Goal: Task Accomplishment & Management: Manage account settings

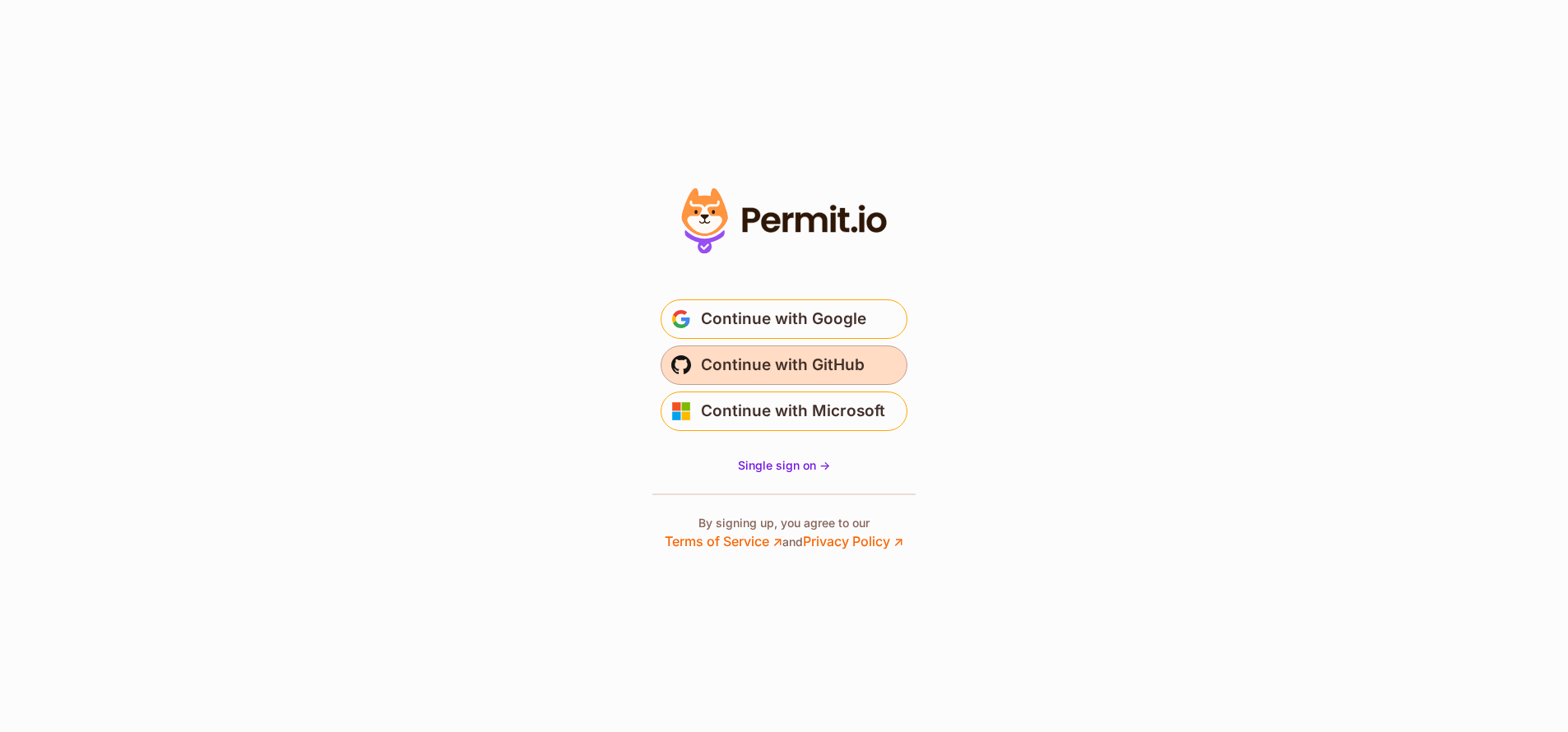
click at [833, 362] on span "Continue with GitHub" at bounding box center [782, 366] width 164 height 27
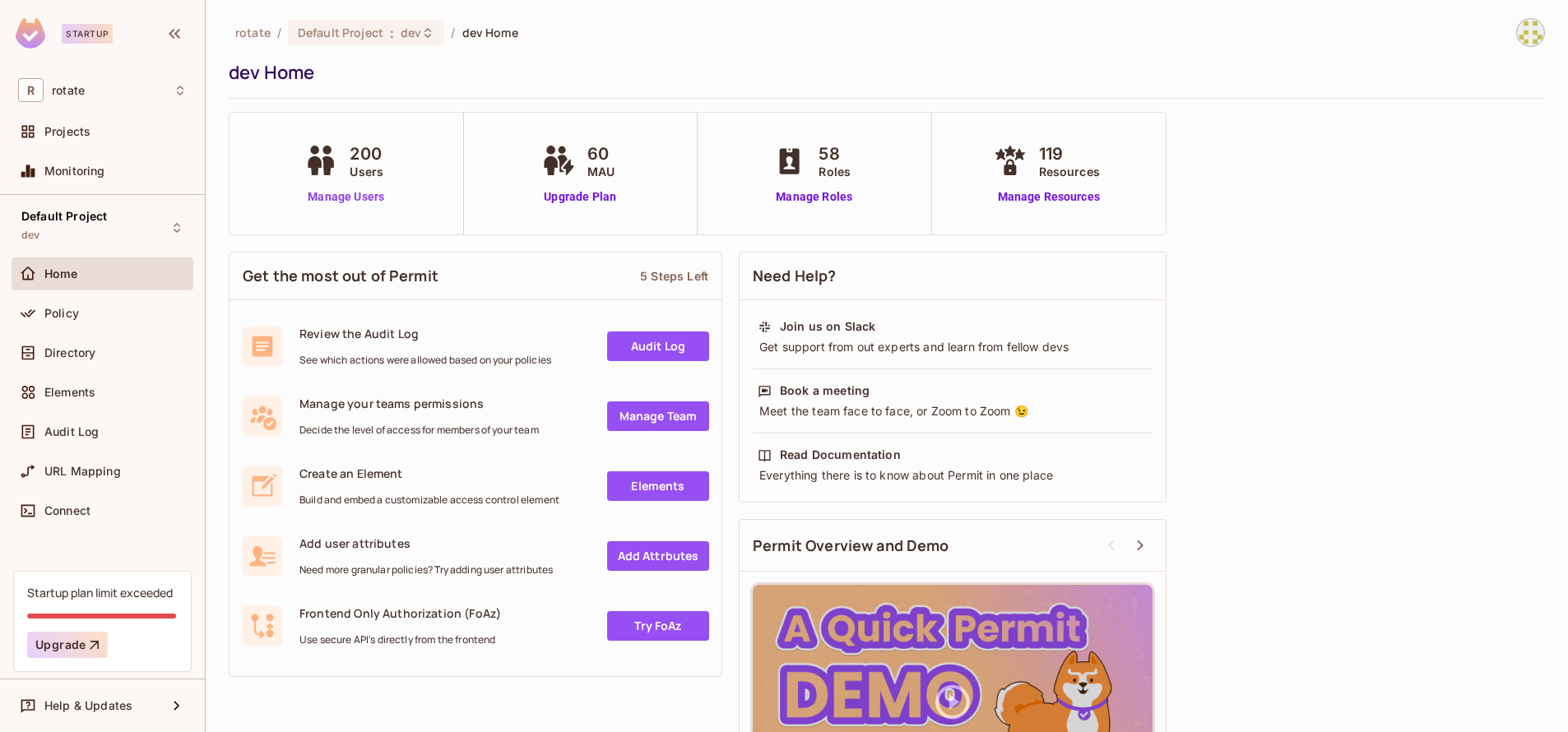
click at [345, 194] on link "Manage Users" at bounding box center [346, 197] width 91 height 17
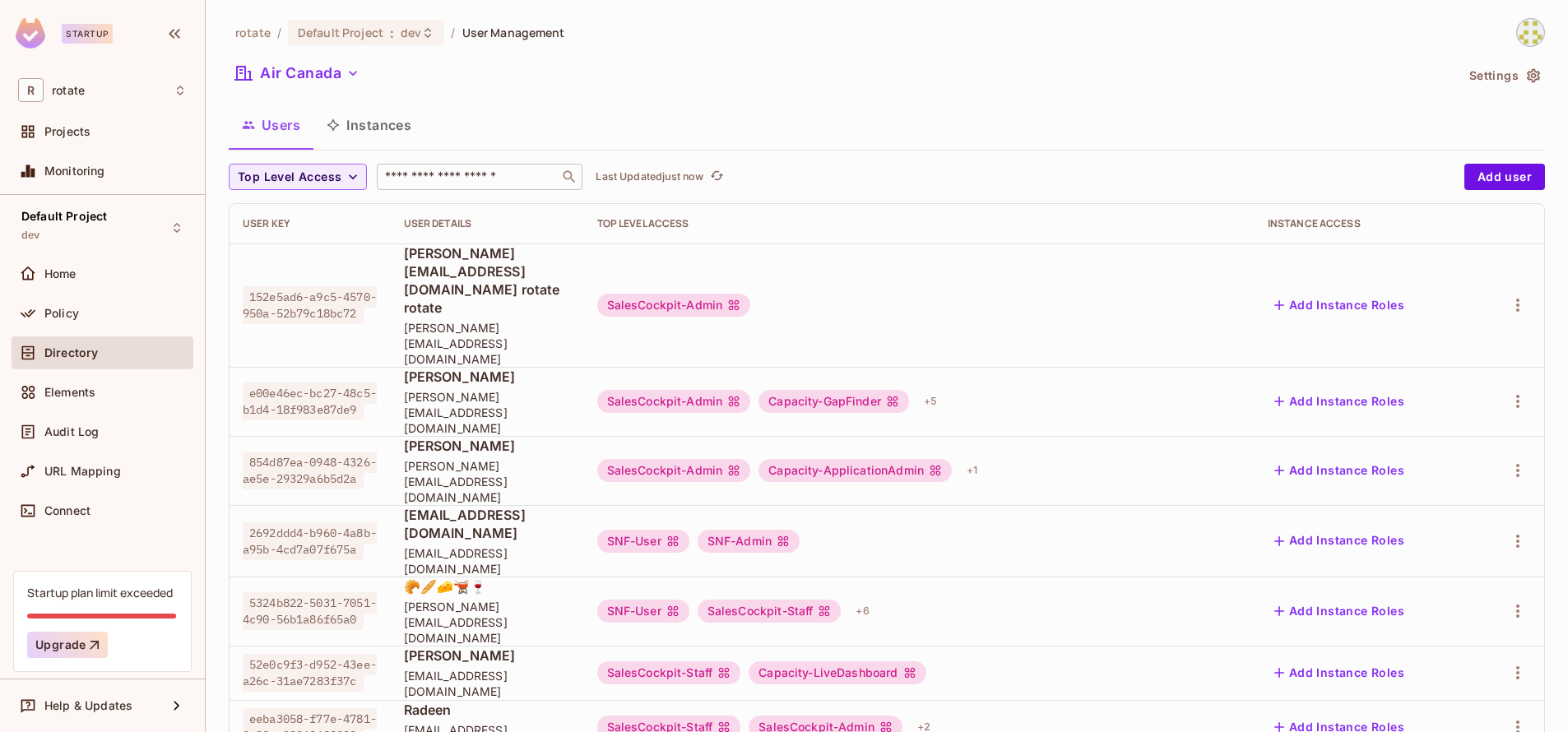
click at [441, 185] on input "text" at bounding box center [468, 176] width 172 height 16
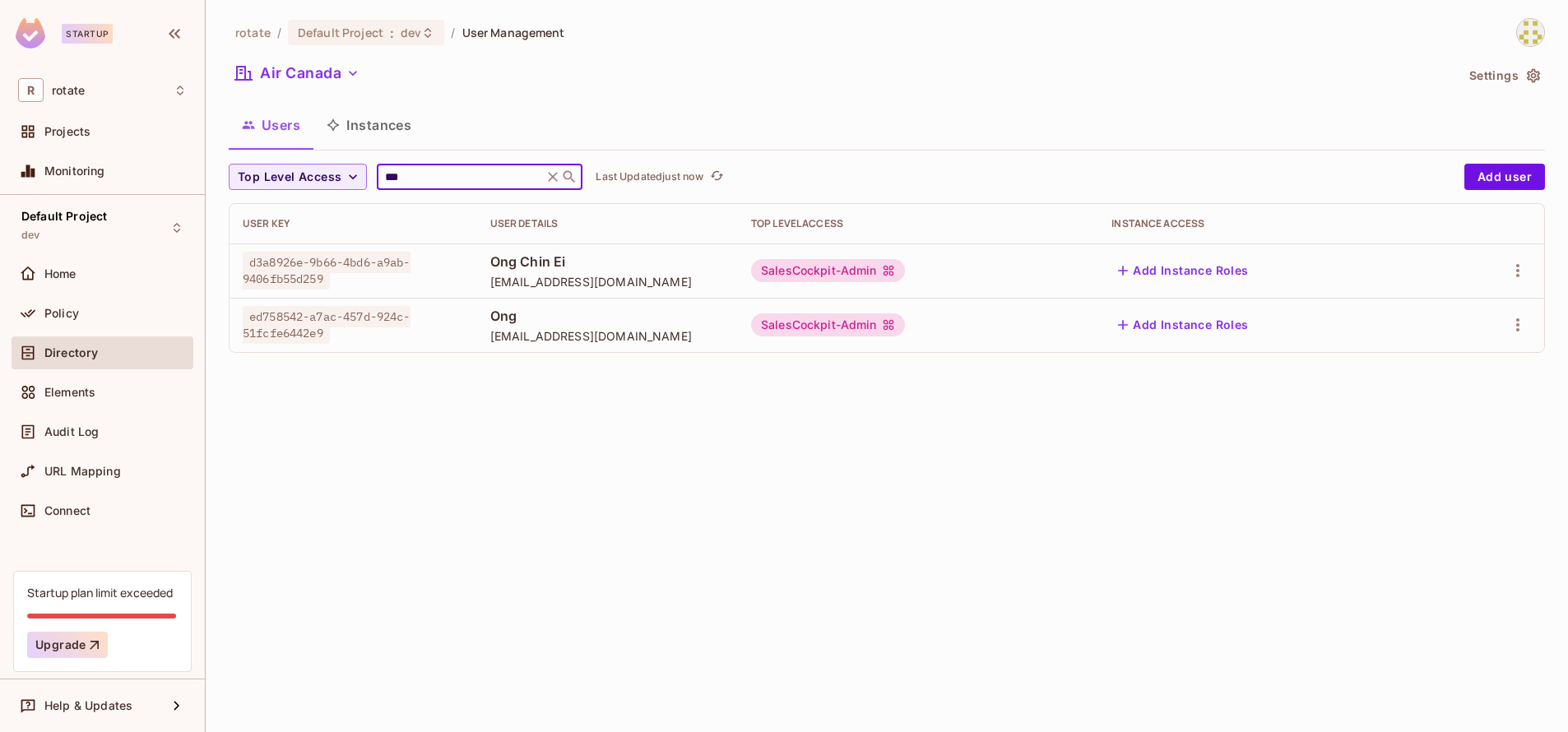
type input "***"
click at [362, 284] on div "d3a8926e-9b66-4bd6-a9ab-9406fb55d259" at bounding box center [353, 270] width 222 height 33
click at [538, 265] on span "Ong Chin Ei" at bounding box center [608, 261] width 235 height 18
click at [882, 267] on div "SalesCockpit-Admin" at bounding box center [828, 271] width 153 height 23
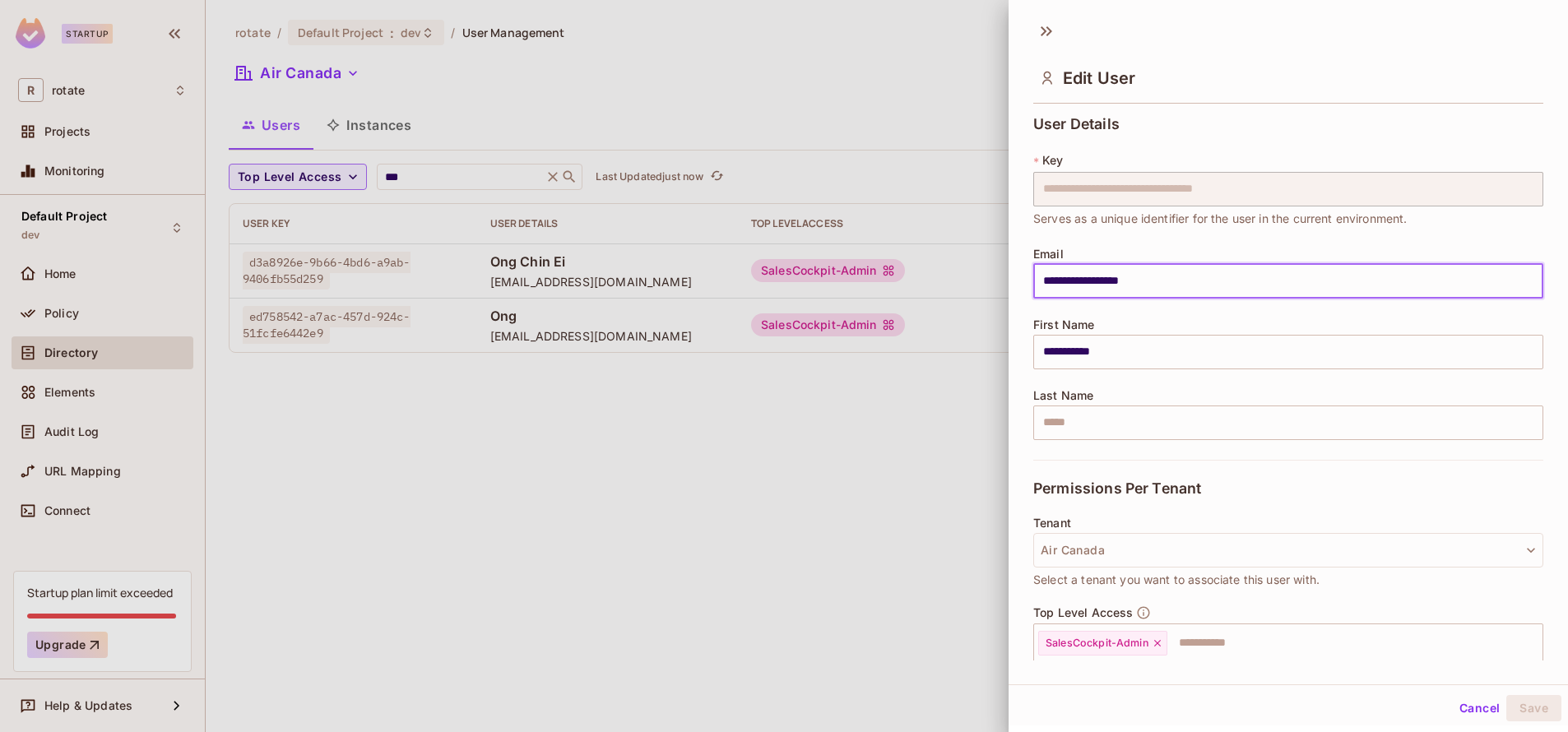
drag, startPoint x: 1512, startPoint y: 266, endPoint x: 1345, endPoint y: 276, distance: 167.3
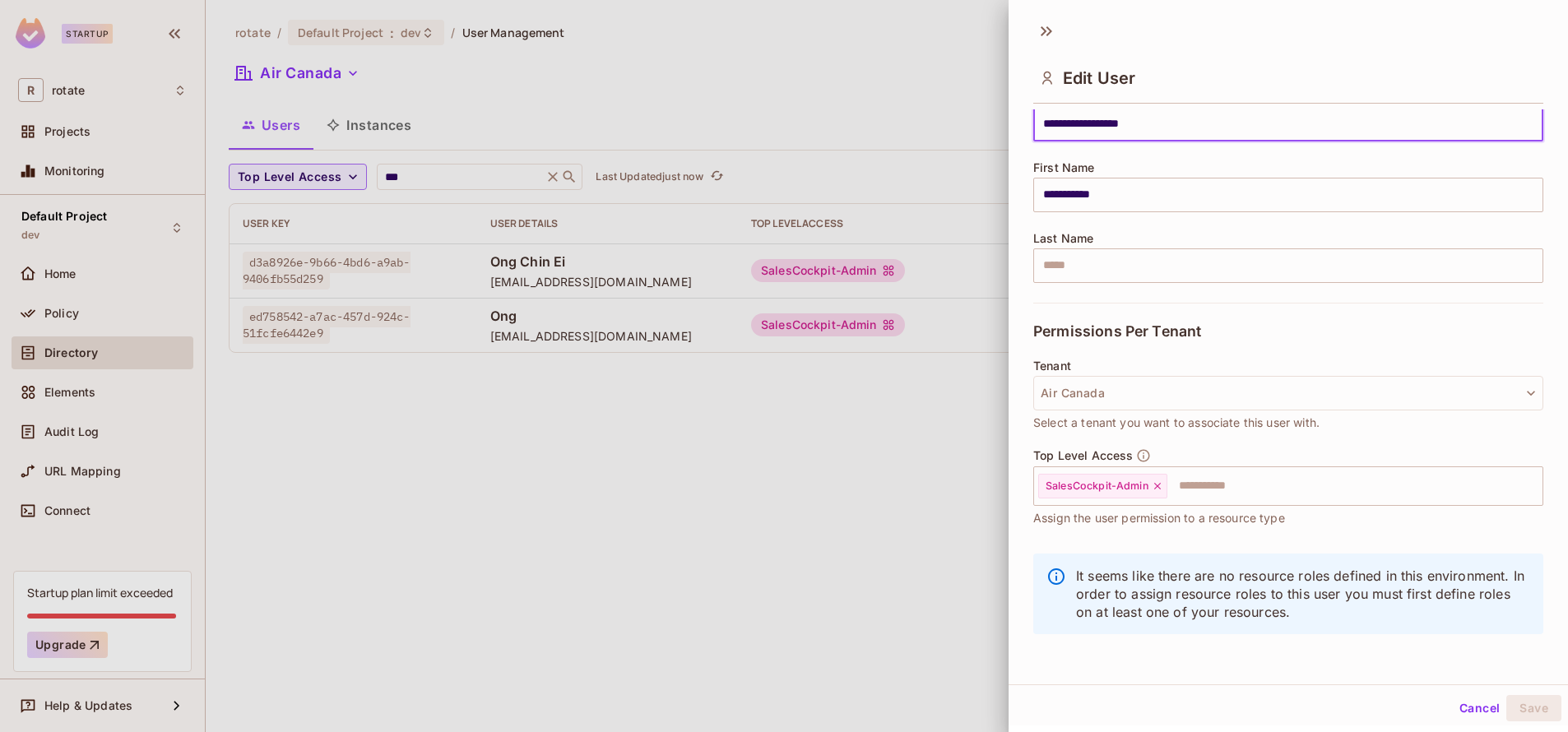
scroll to position [3, 0]
click at [963, 437] on div at bounding box center [784, 366] width 1568 height 732
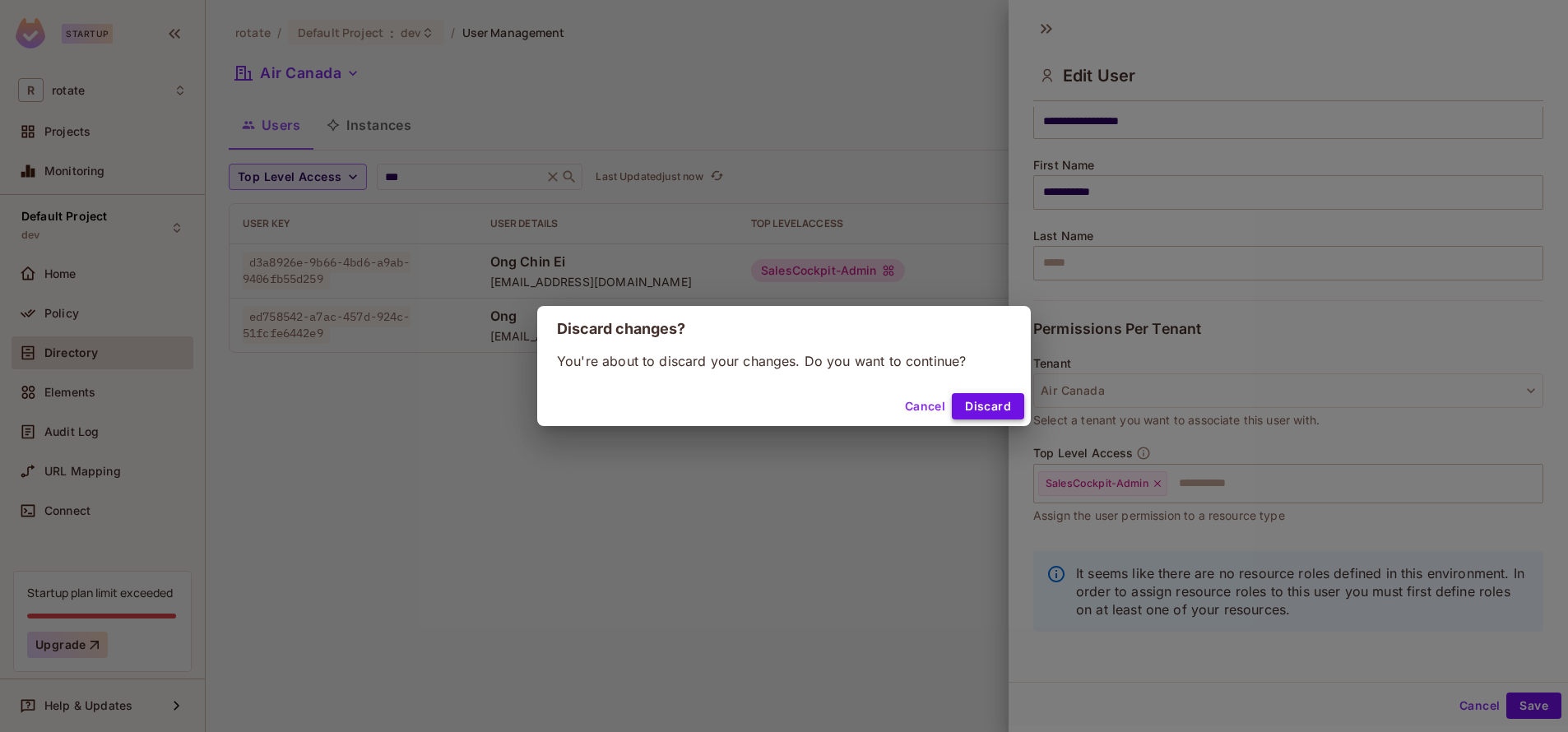
click at [997, 404] on button "Discard" at bounding box center [988, 406] width 72 height 27
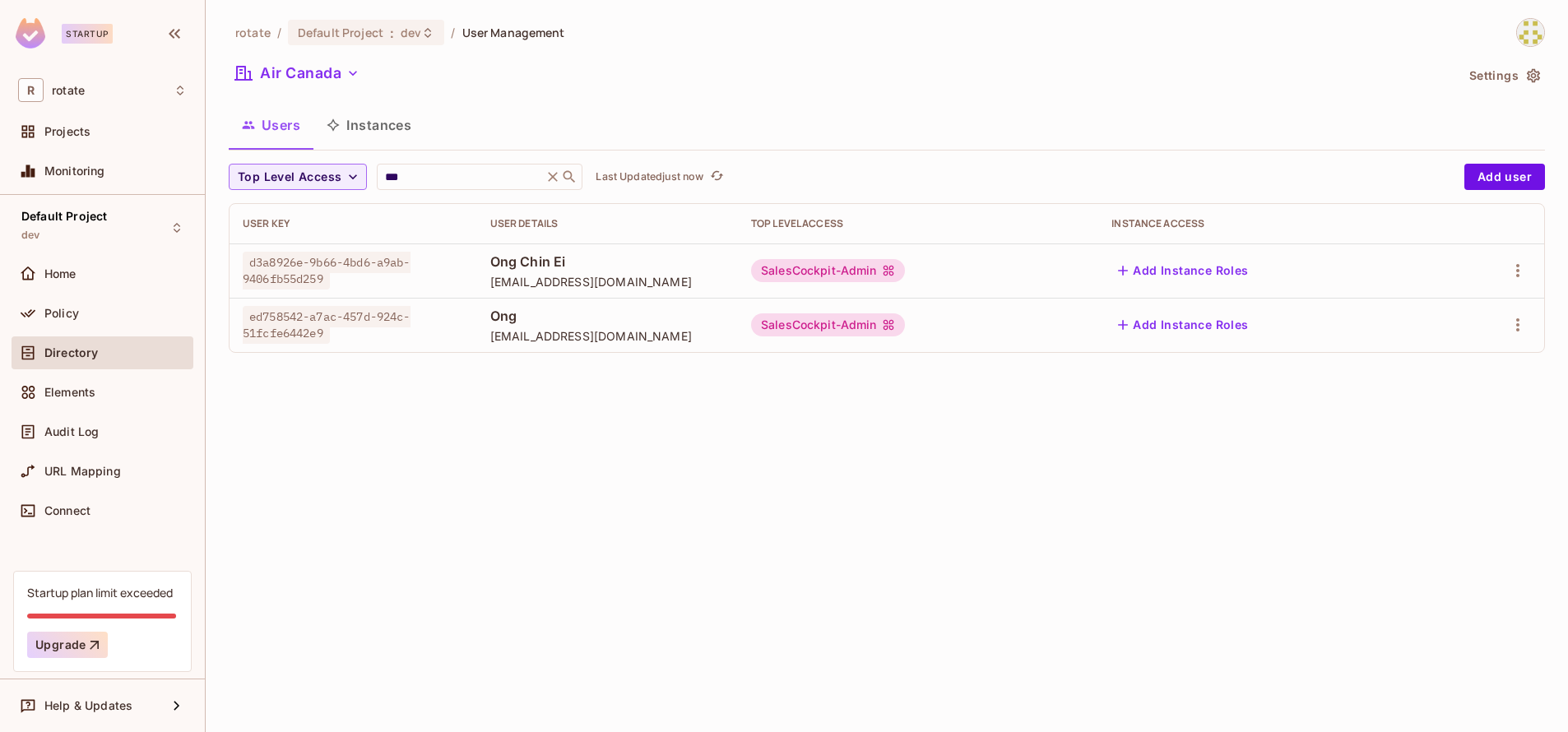
click at [979, 330] on div "SalesCockpit-Admin" at bounding box center [918, 325] width 334 height 23
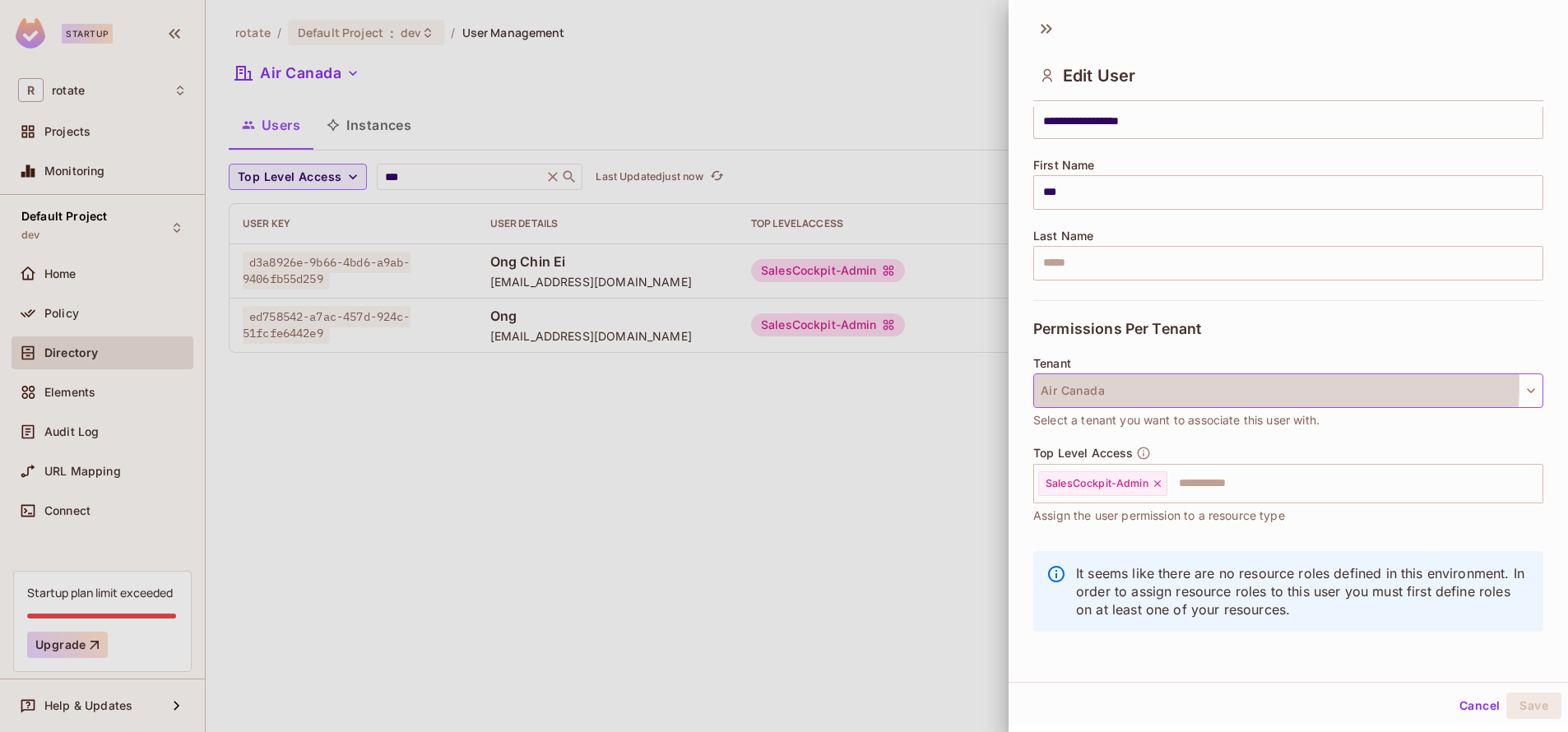
click at [1166, 384] on button "Air Canada" at bounding box center [1288, 390] width 510 height 34
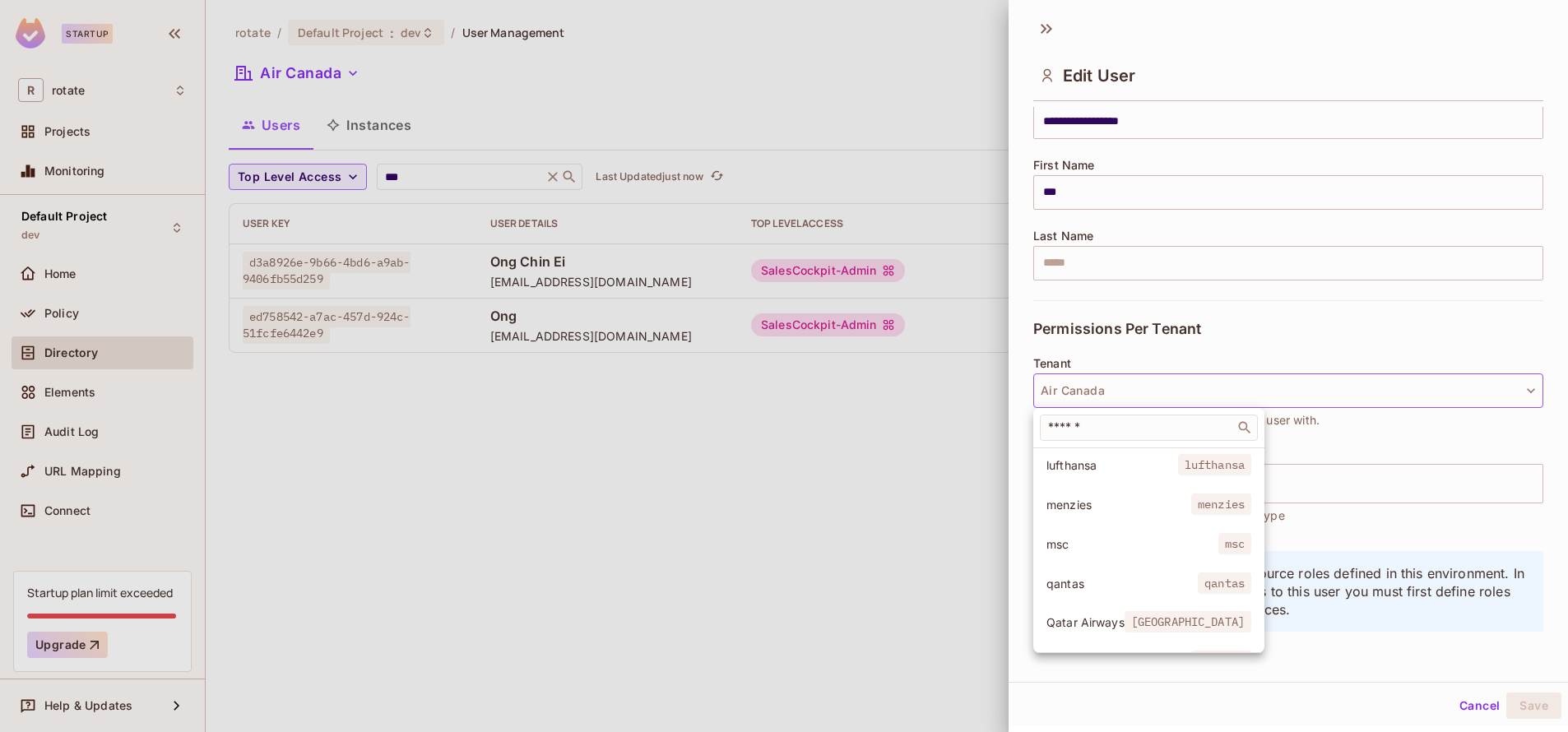
scroll to position [198, 0]
click at [1180, 501] on span "Demo" at bounding box center [1129, 505] width 165 height 16
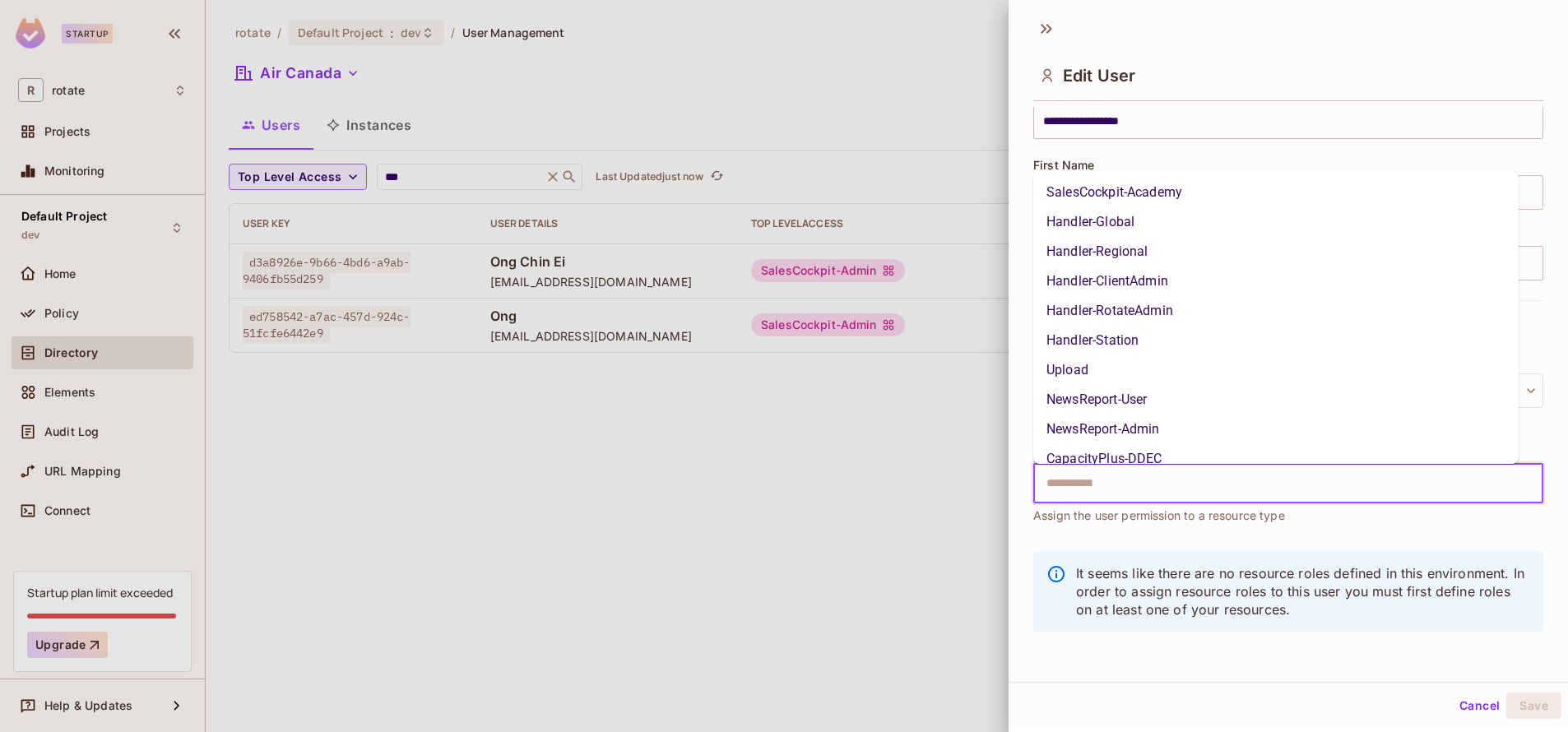
click at [1174, 482] on input "text" at bounding box center [1274, 483] width 474 height 33
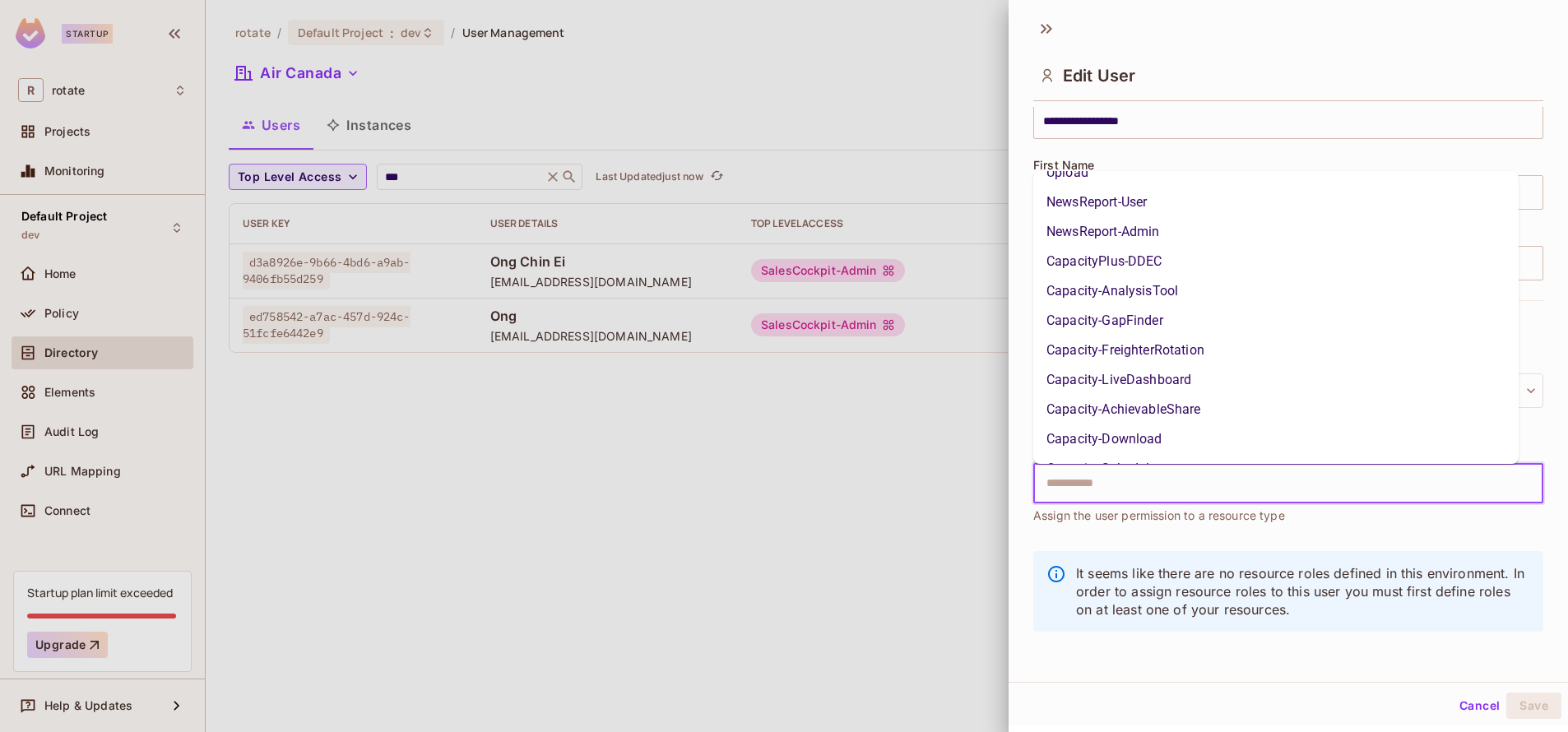
scroll to position [296, 0]
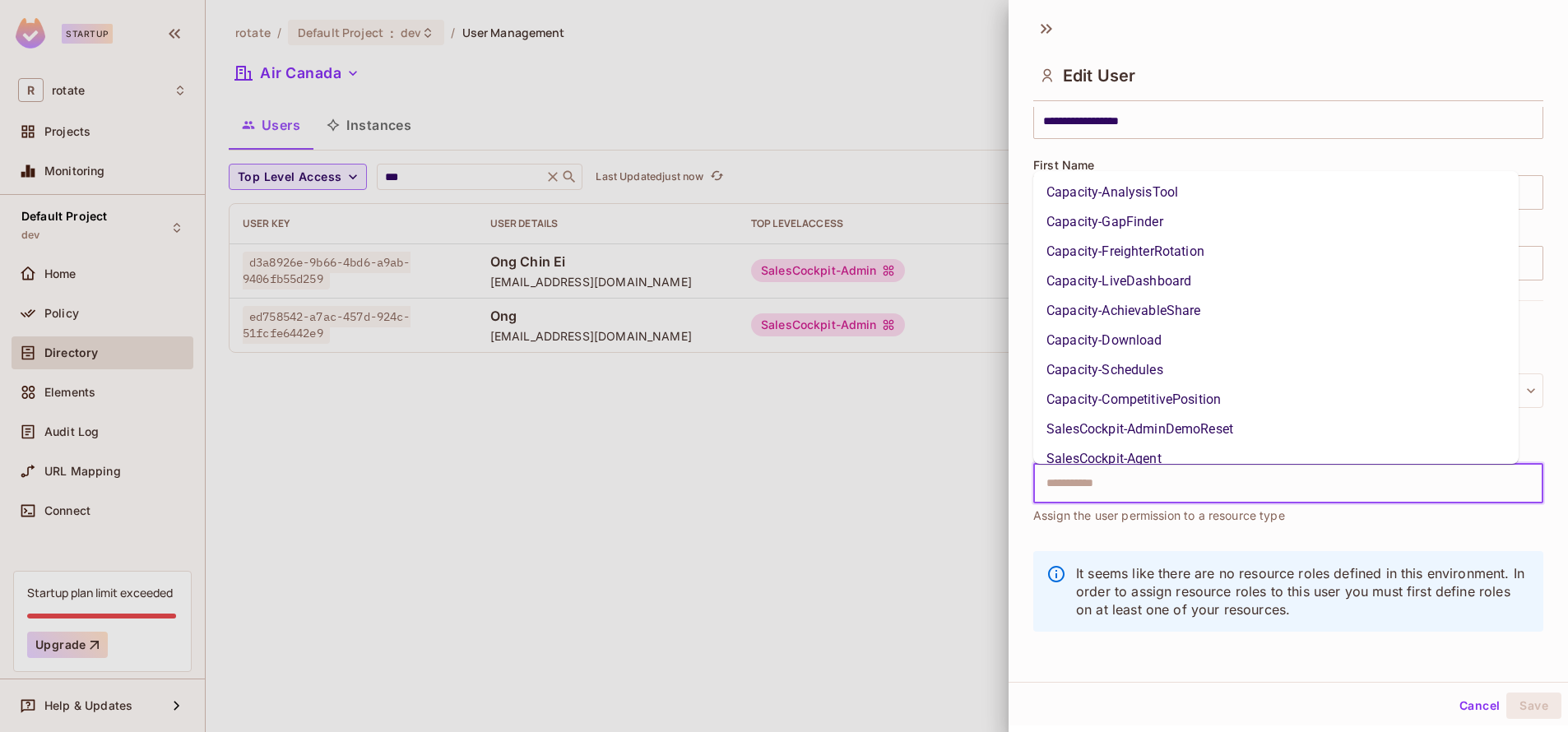
click at [1156, 317] on li "Capacity-AchievableShare" at bounding box center [1275, 311] width 486 height 29
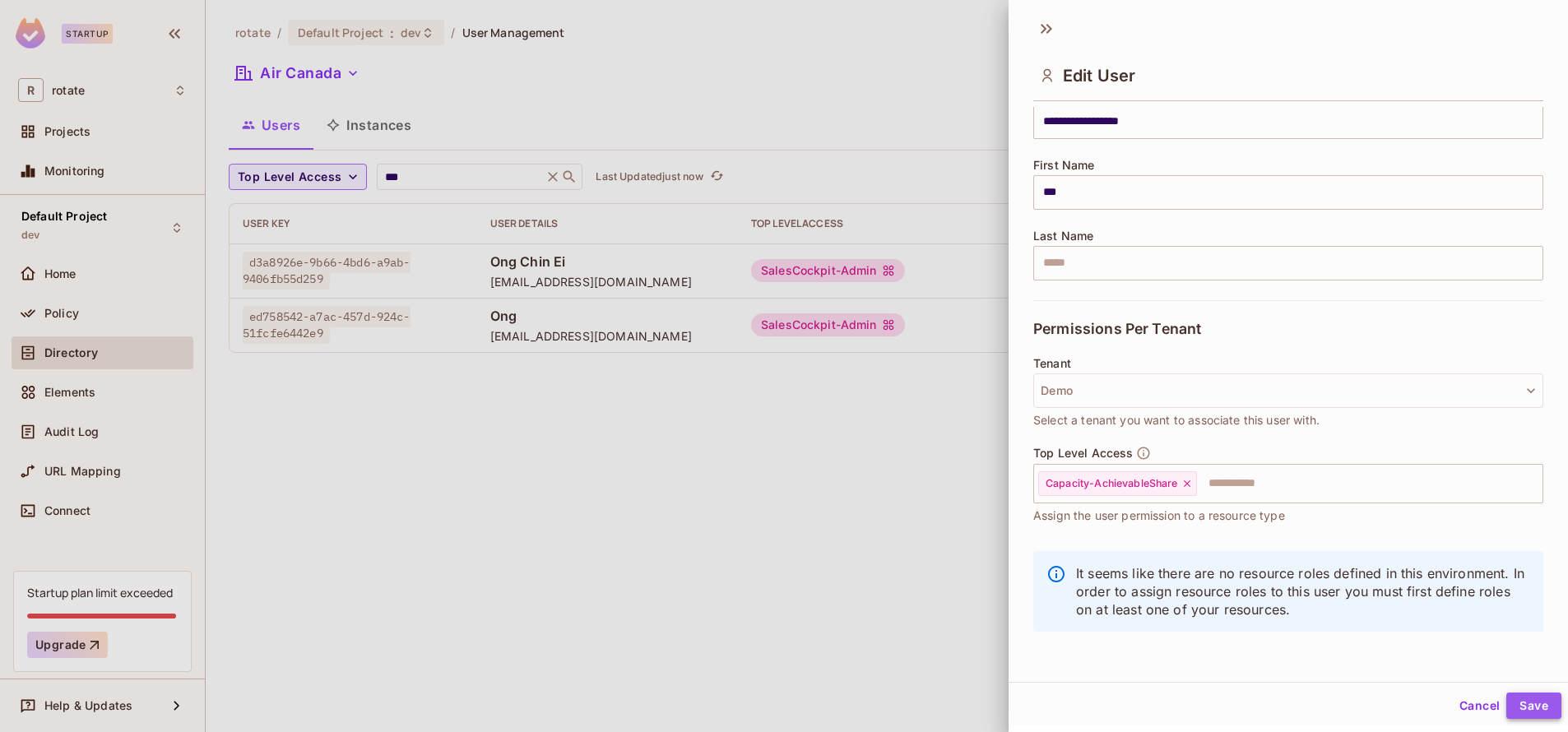
click at [1539, 710] on button "Save" at bounding box center [1534, 705] width 55 height 27
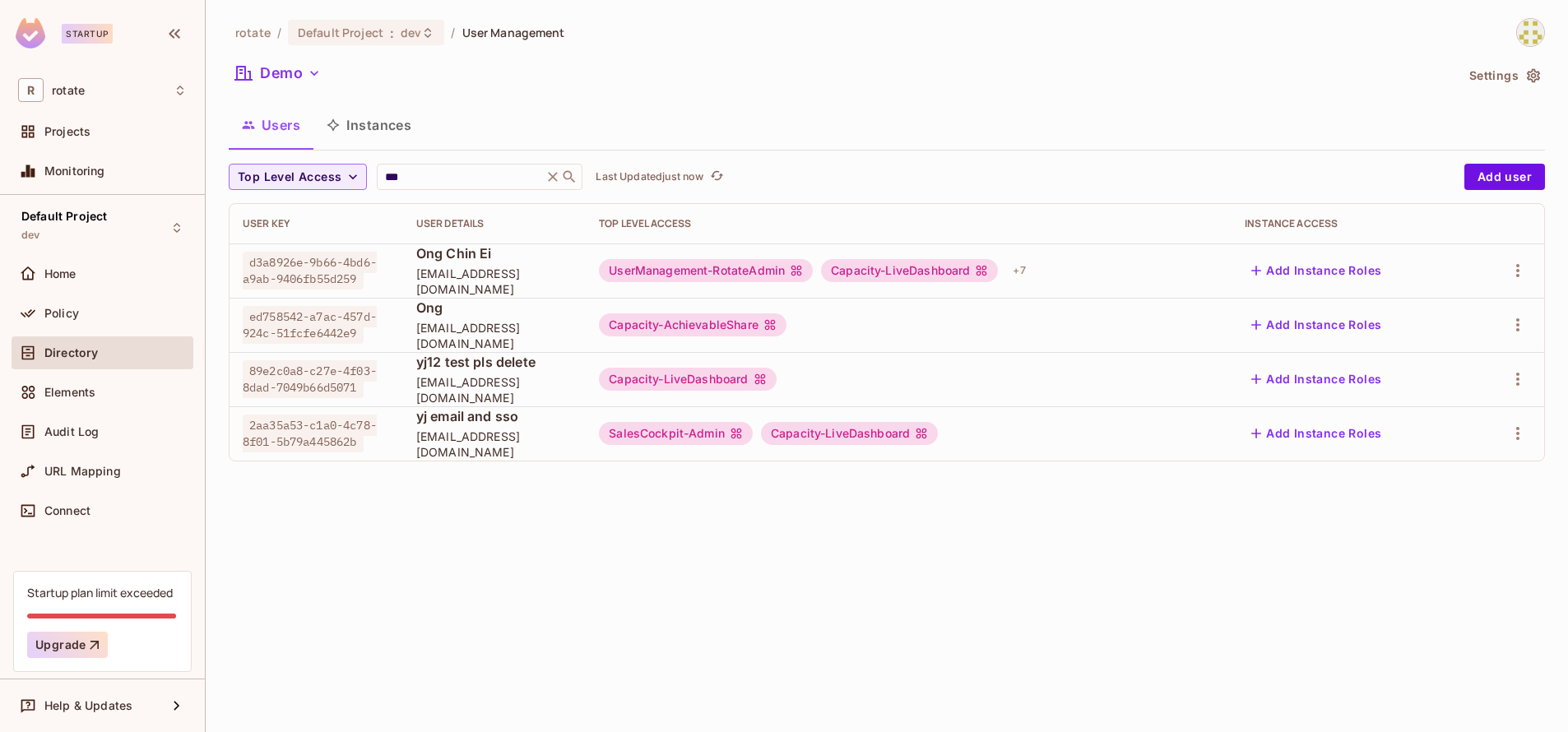
click at [775, 330] on icon at bounding box center [769, 325] width 10 height 10
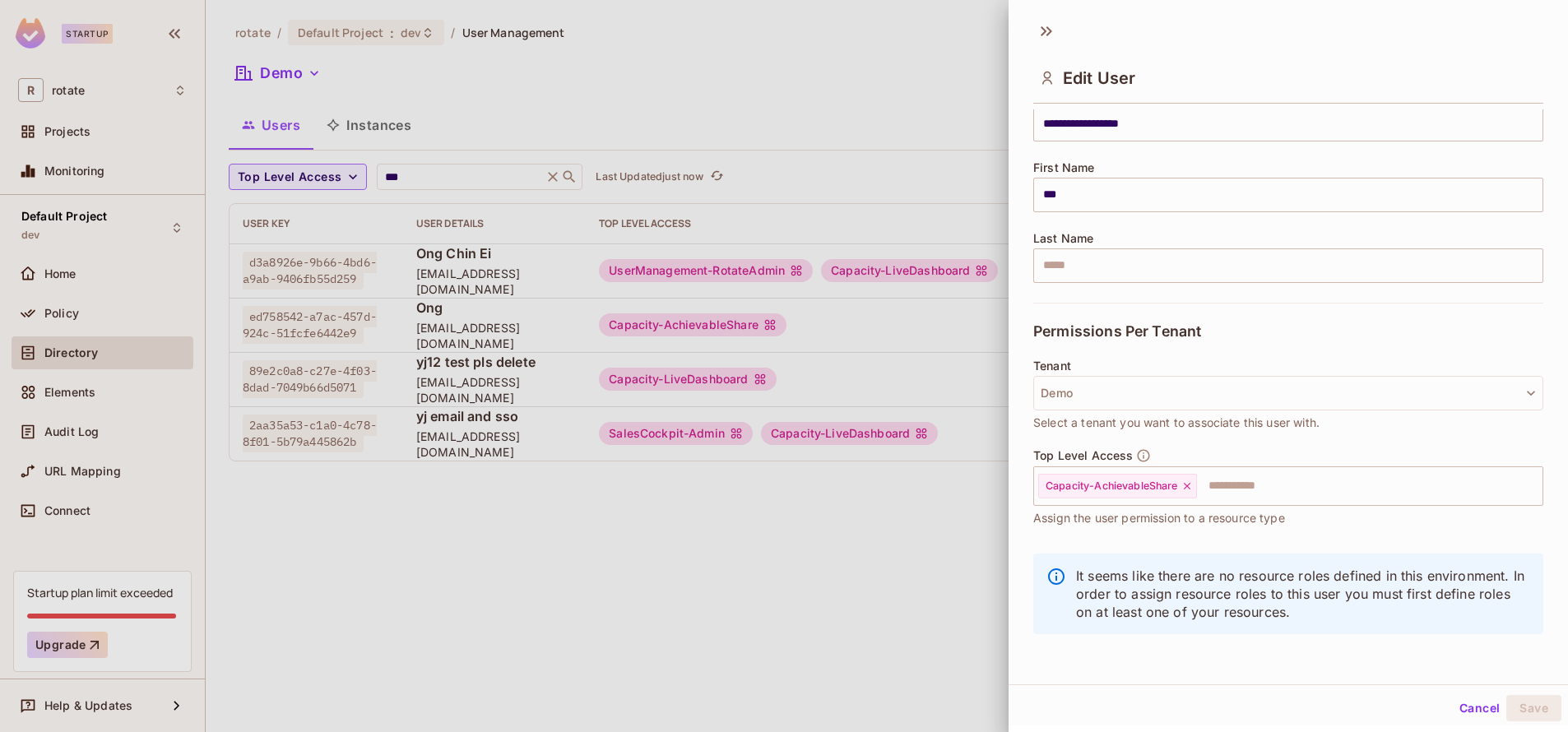
scroll to position [3, 0]
click at [960, 331] on div at bounding box center [784, 366] width 1568 height 732
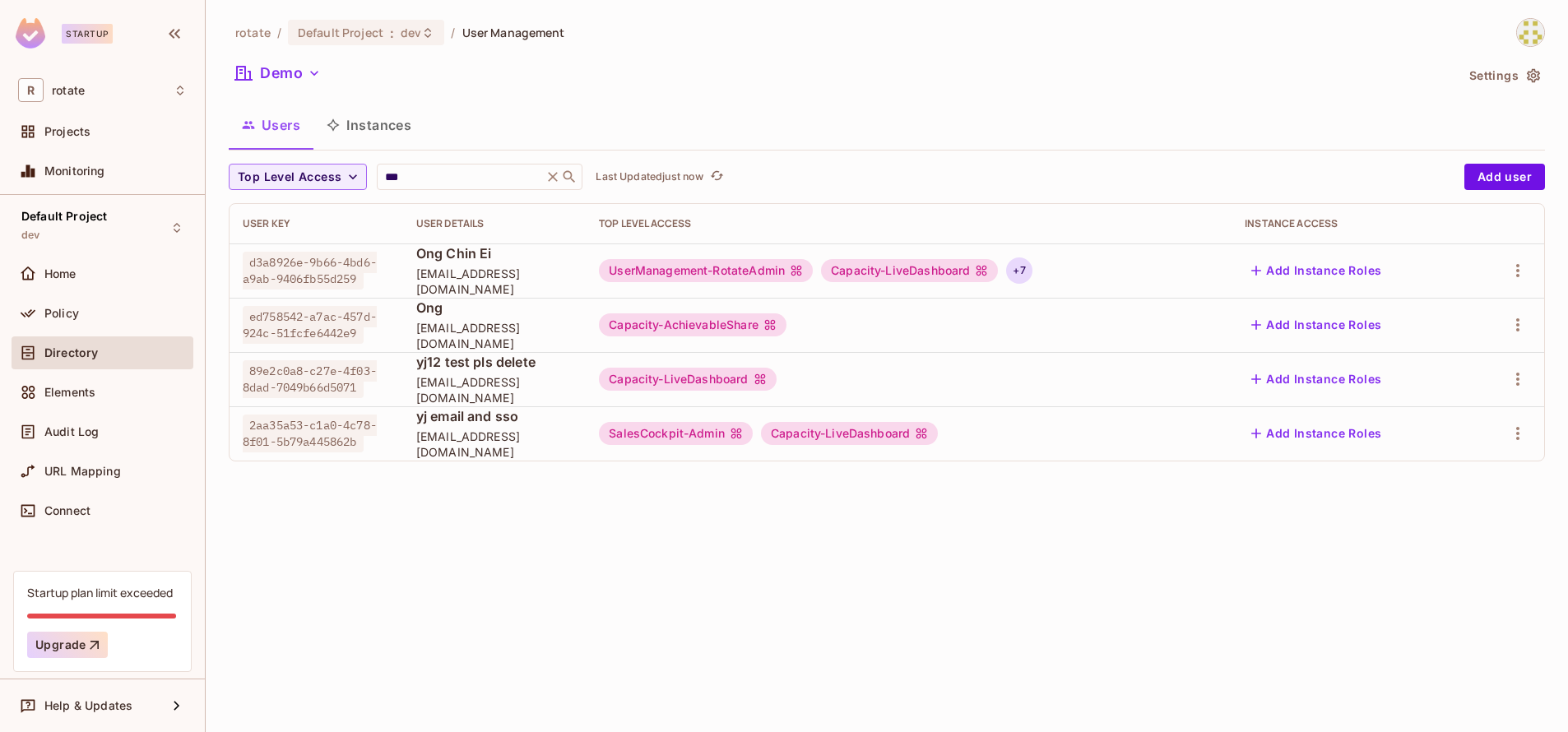
click at [1031, 270] on div "+ 7" at bounding box center [1018, 271] width 26 height 27
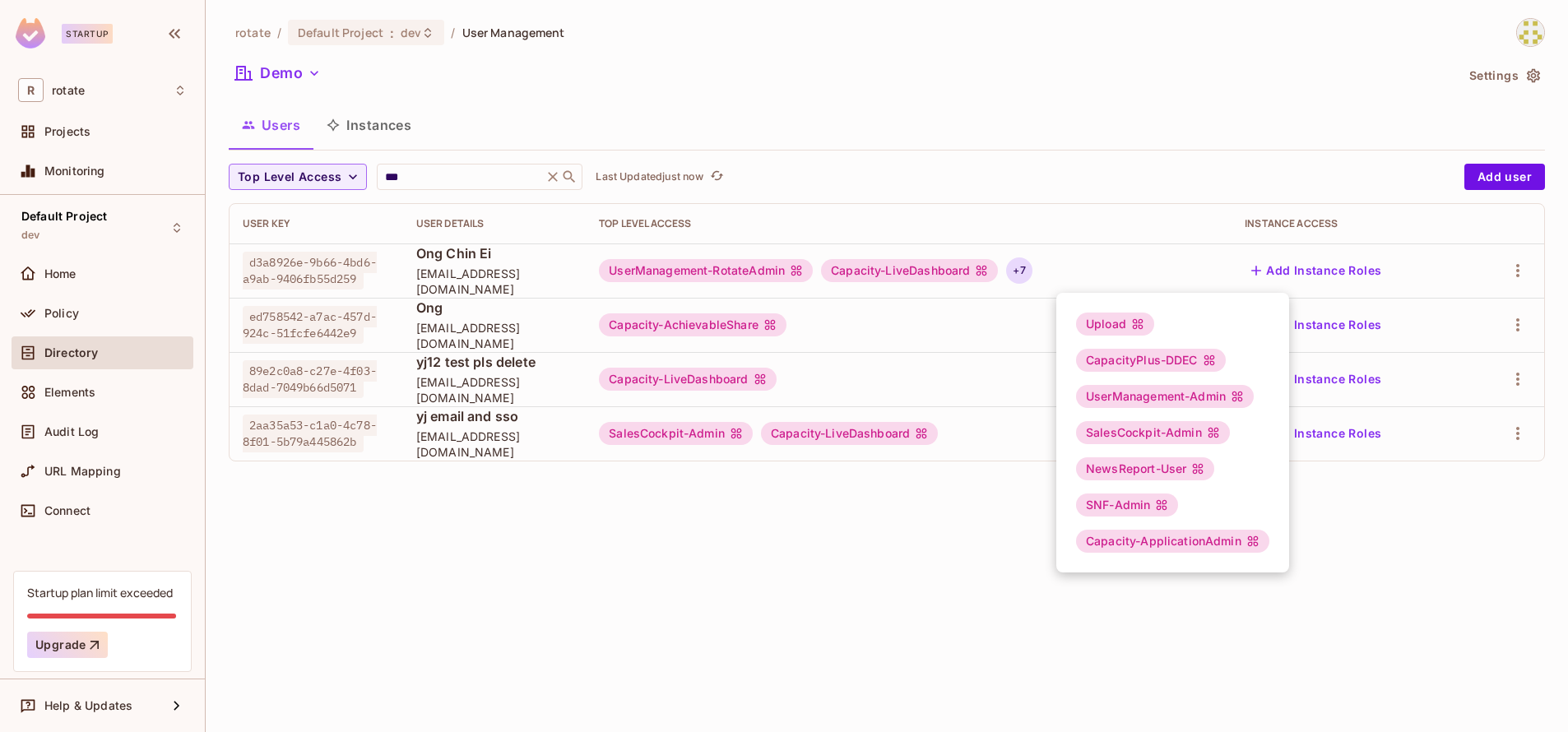
click at [1037, 290] on div at bounding box center [784, 366] width 1568 height 732
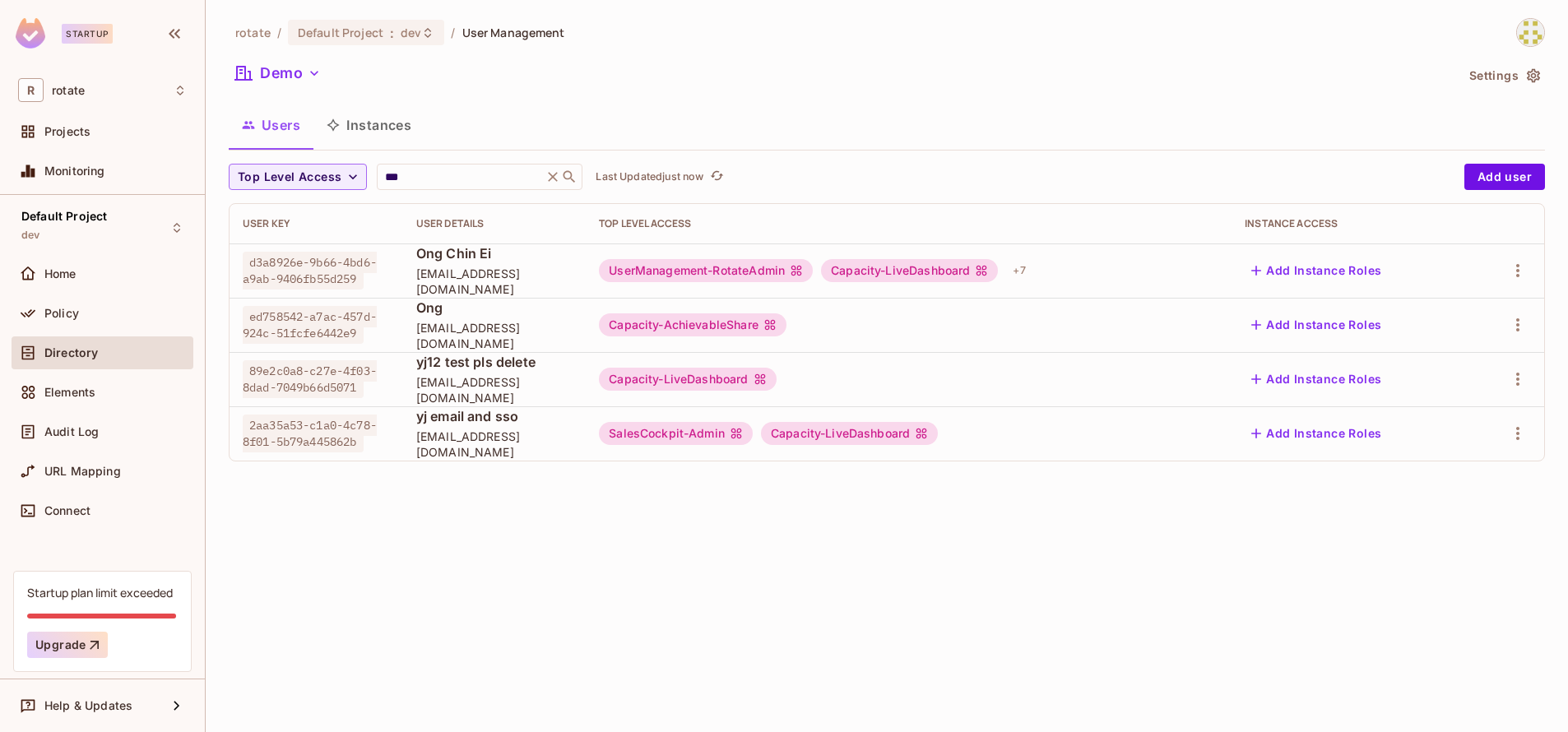
click at [1100, 276] on div "UserManagement-RotateAdmin Capacity-LiveDashboard + 7" at bounding box center [908, 271] width 619 height 27
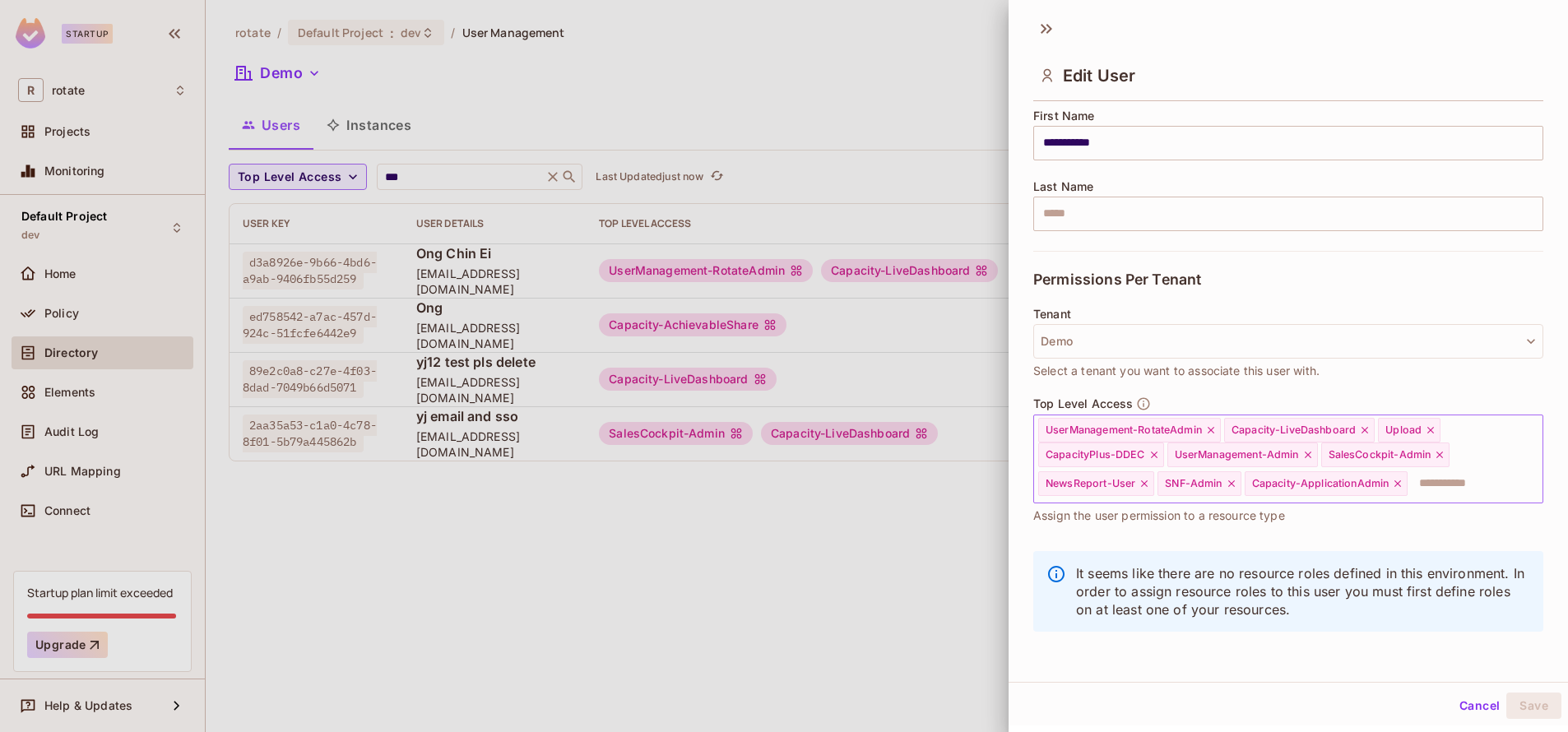
click at [1451, 496] on input "text" at bounding box center [1460, 483] width 102 height 33
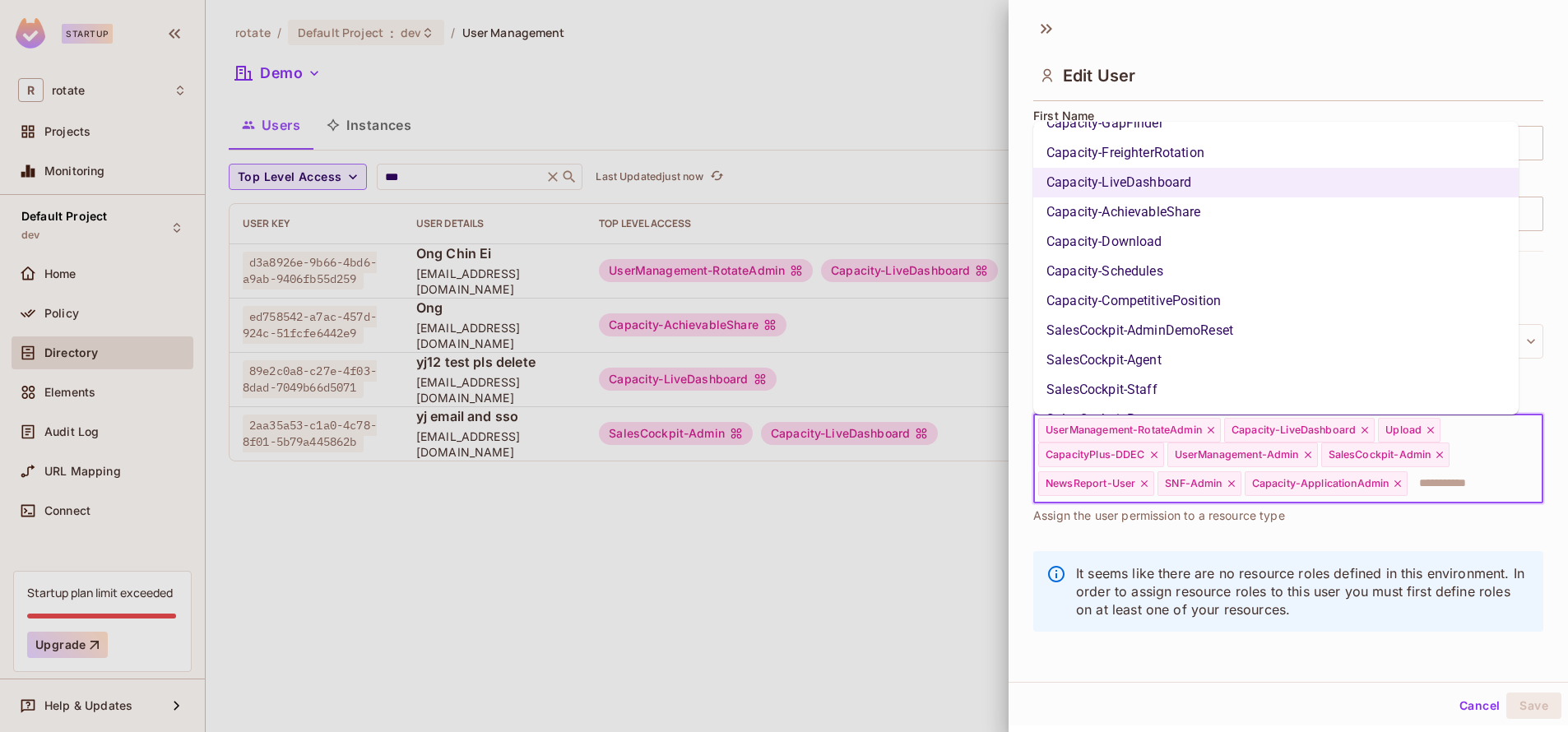
scroll to position [247, 0]
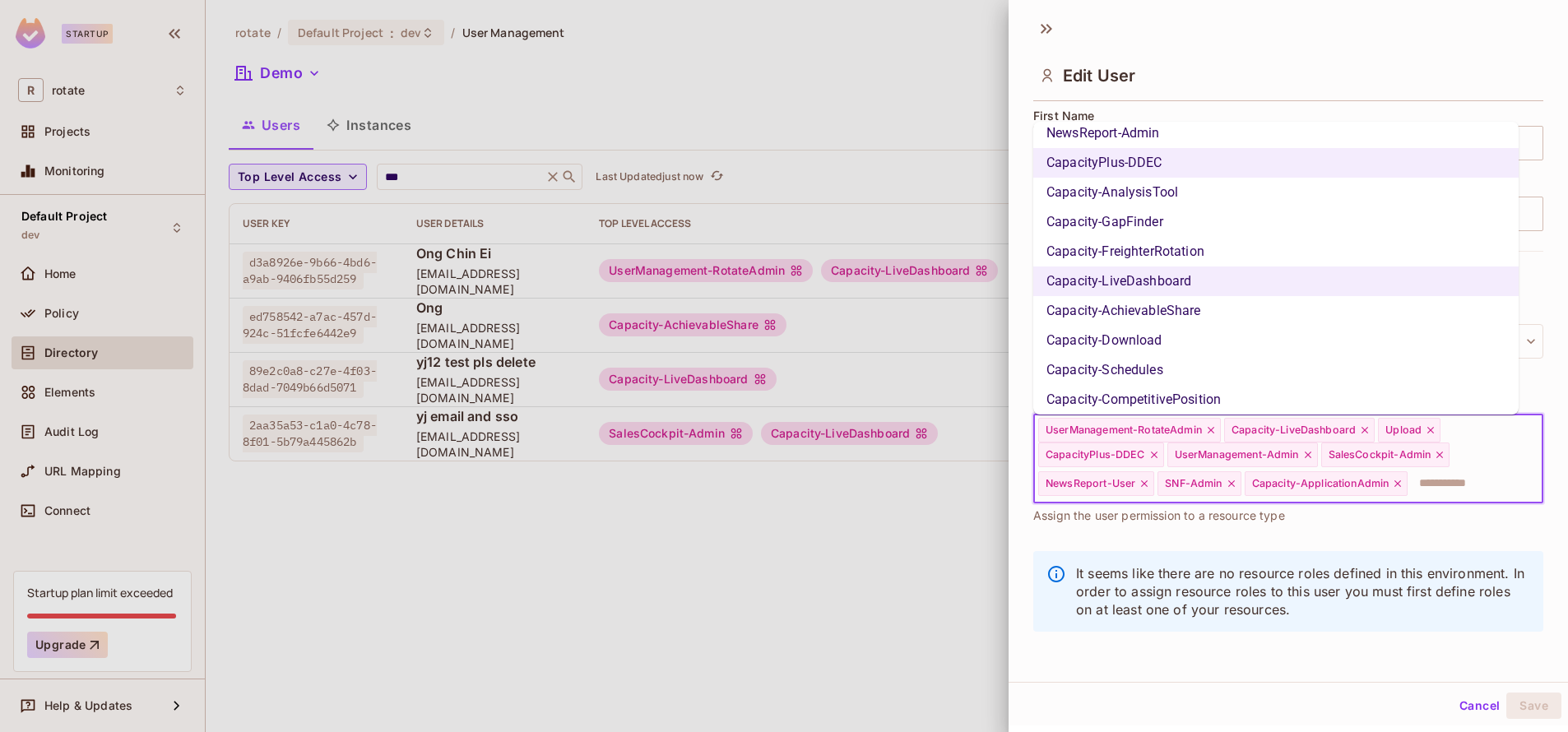
click at [1125, 318] on li "Capacity-AchievableShare" at bounding box center [1275, 311] width 486 height 29
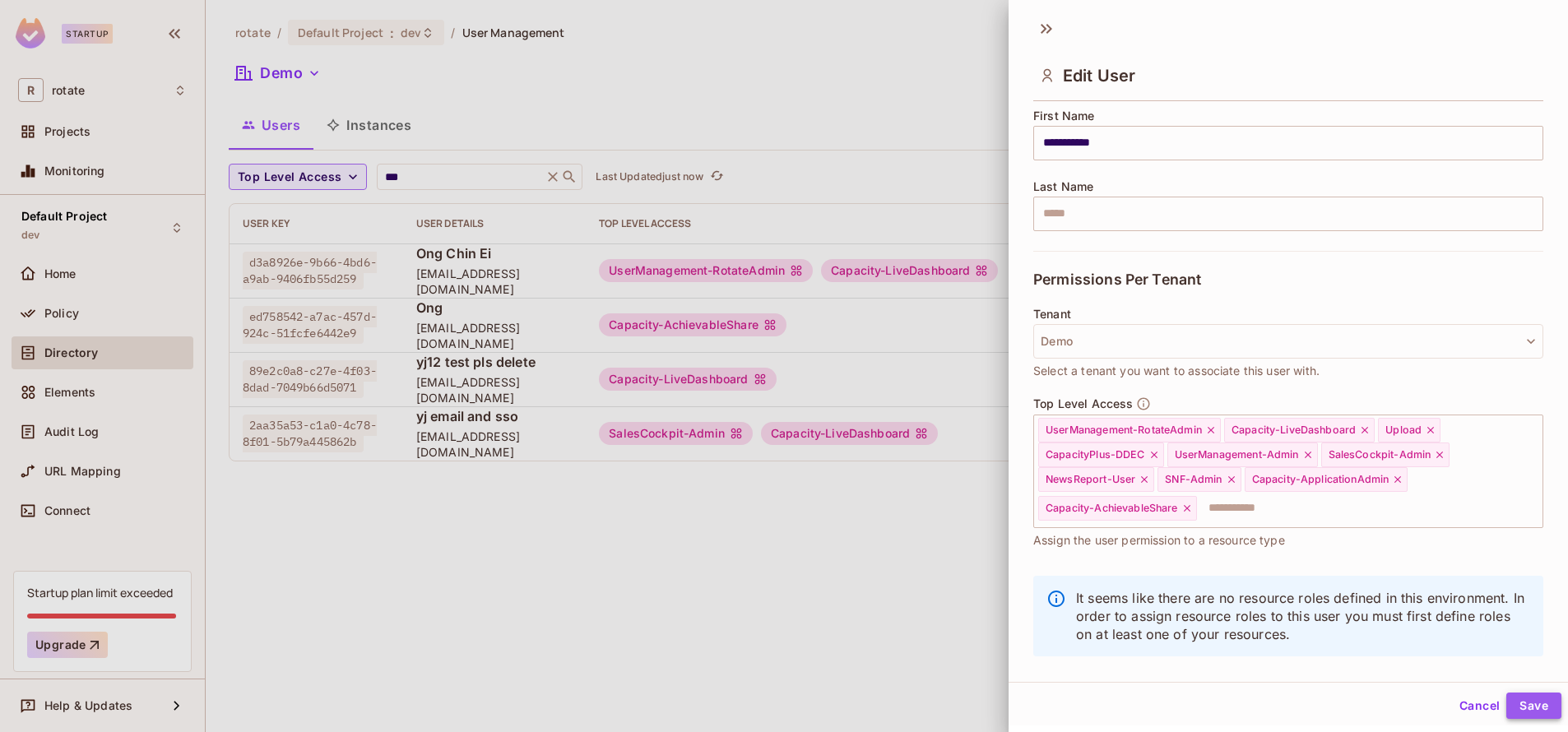
click at [1520, 699] on button "Save" at bounding box center [1534, 705] width 55 height 27
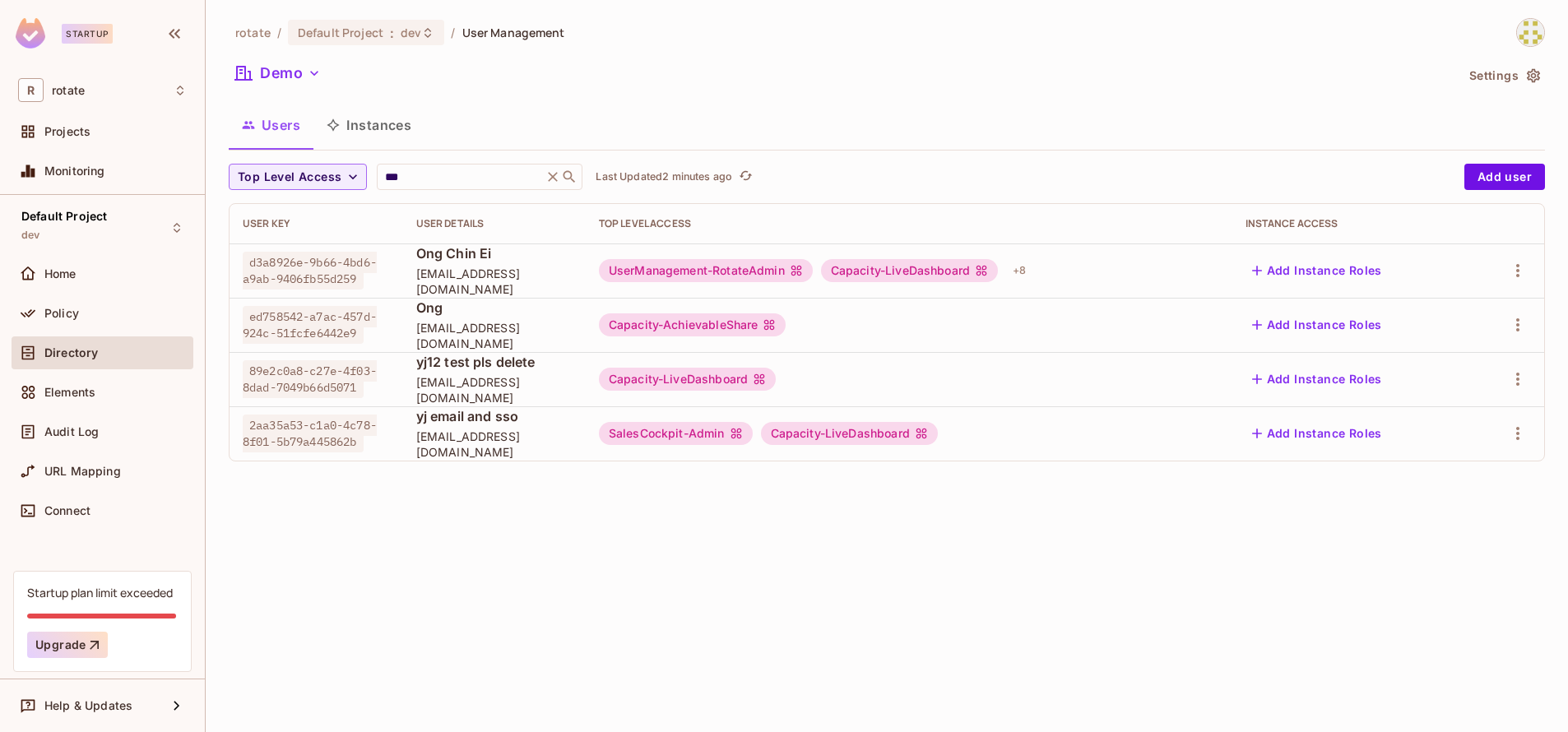
click at [650, 87] on div "Demo" at bounding box center [842, 75] width 1225 height 31
